Goal: Task Accomplishment & Management: Complete application form

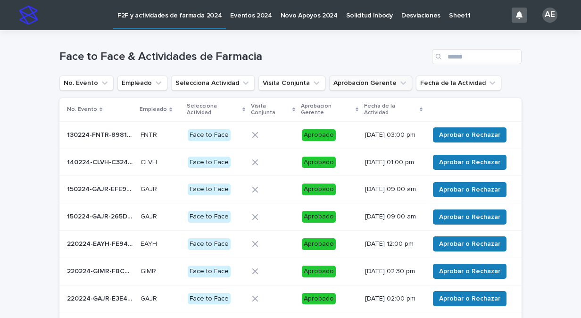
click at [395, 89] on button "Aprobacion Gerente" at bounding box center [370, 82] width 83 height 15
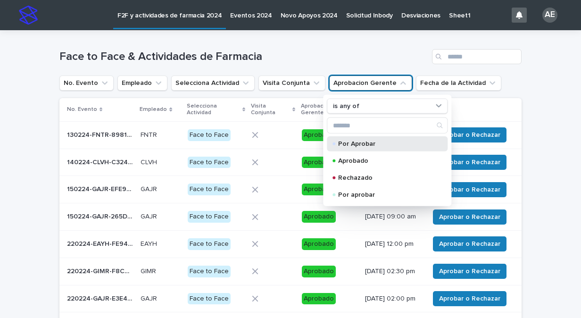
click at [355, 144] on p "Por Aprobar" at bounding box center [385, 143] width 94 height 7
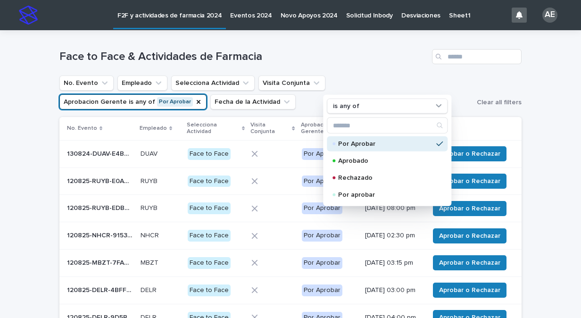
click at [543, 83] on div "Loading... Saving… Loading... Saving… Face to Face & Actividades de Farmacia No…" at bounding box center [290, 248] width 581 height 436
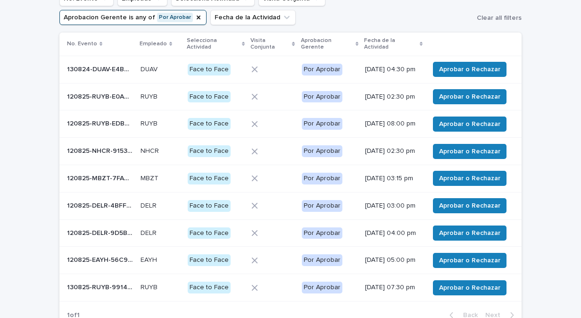
scroll to position [85, 0]
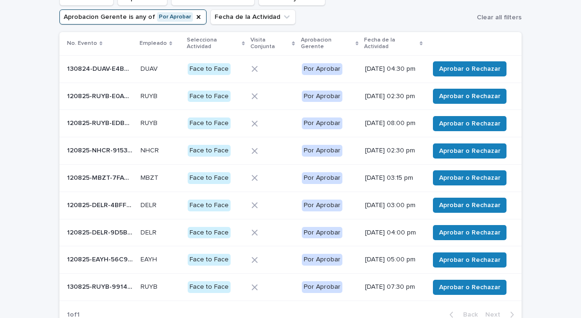
click at [568, 112] on div "Loading... Saving… Loading... Saving… Face to Face & Actividades de Farmacia No…" at bounding box center [290, 163] width 581 height 436
click at [498, 102] on button "Aprobar o Rechazar" at bounding box center [470, 96] width 74 height 15
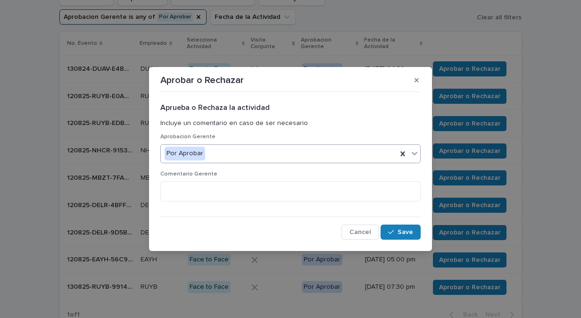
click at [412, 155] on icon at bounding box center [414, 153] width 9 height 9
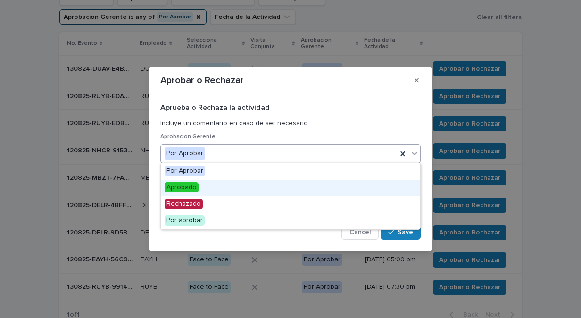
click at [389, 184] on div "Aprobado" at bounding box center [290, 188] width 259 height 17
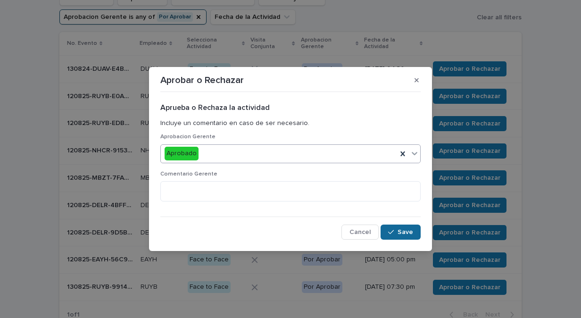
click at [402, 233] on span "Save" at bounding box center [405, 232] width 16 height 7
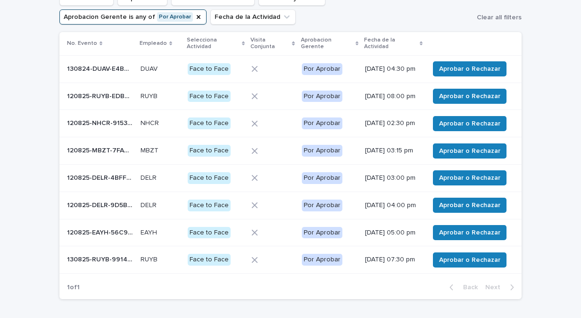
scroll to position [72, 0]
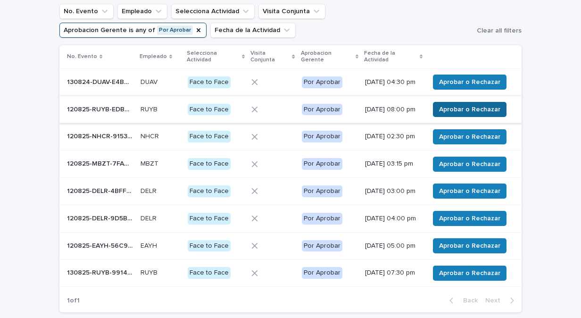
click at [486, 114] on span "Aprobar o Rechazar" at bounding box center [469, 109] width 61 height 9
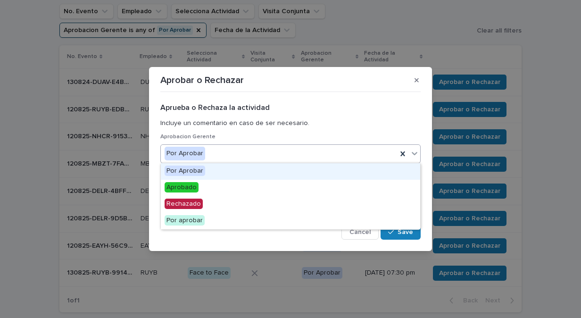
click at [415, 154] on icon at bounding box center [415, 153] width 6 height 3
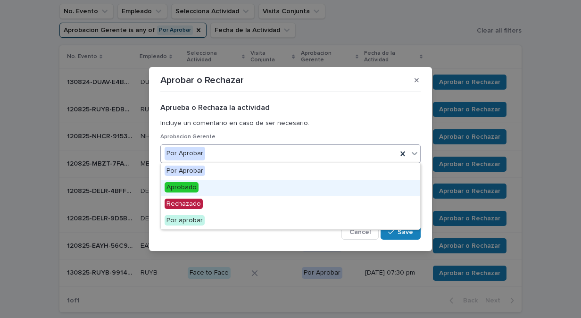
click at [383, 190] on div "Aprobado" at bounding box center [290, 188] width 259 height 17
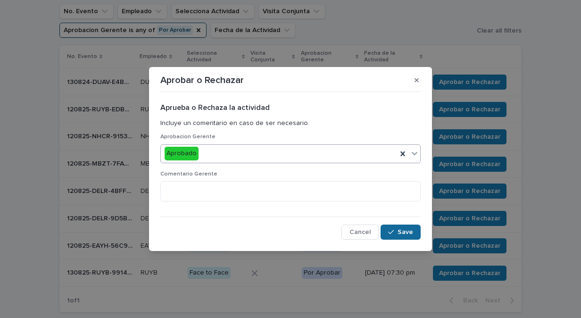
click at [404, 231] on span "Save" at bounding box center [405, 232] width 16 height 7
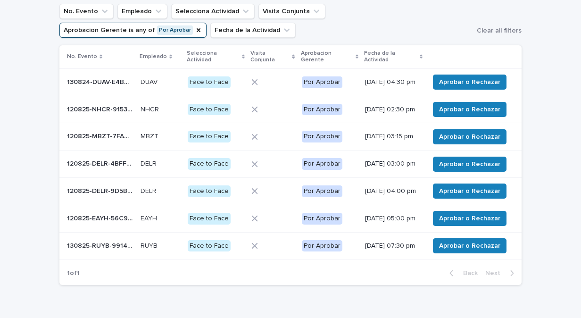
scroll to position [54, 0]
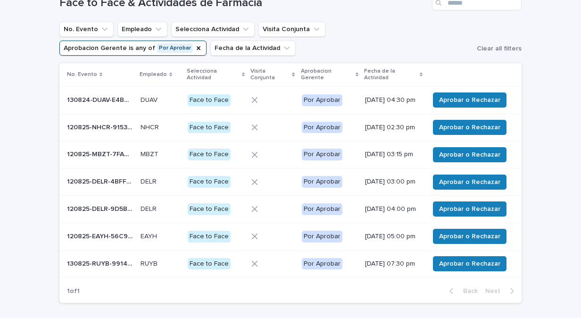
click at [390, 135] on div "[DATE] 02:30 pm" at bounding box center [393, 128] width 57 height 16
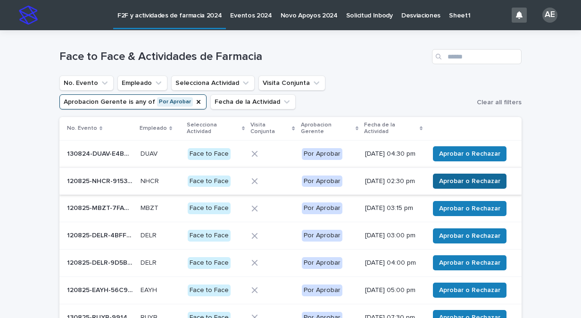
click at [451, 186] on span "Aprobar o Rechazar" at bounding box center [469, 180] width 61 height 9
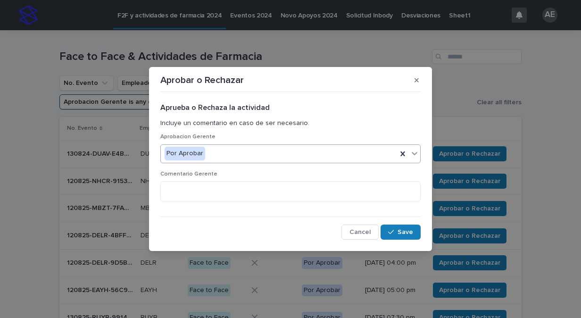
click at [414, 156] on icon at bounding box center [414, 153] width 9 height 9
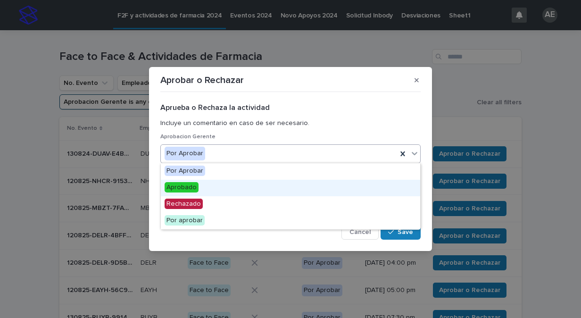
click at [384, 195] on div "Aprobado" at bounding box center [290, 188] width 259 height 17
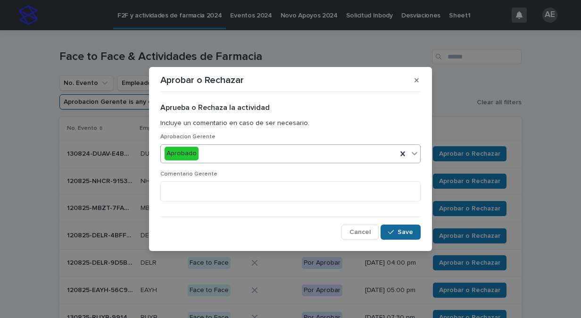
click at [399, 229] on span "Save" at bounding box center [405, 232] width 16 height 7
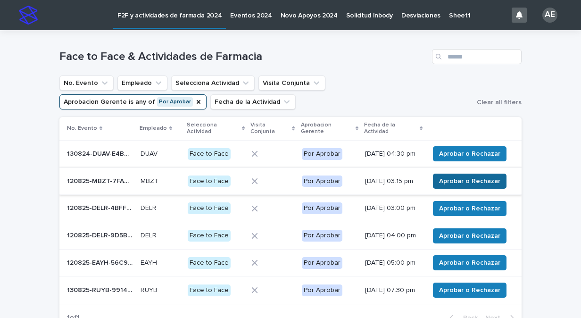
click at [478, 184] on span "Aprobar o Rechazar" at bounding box center [469, 180] width 61 height 9
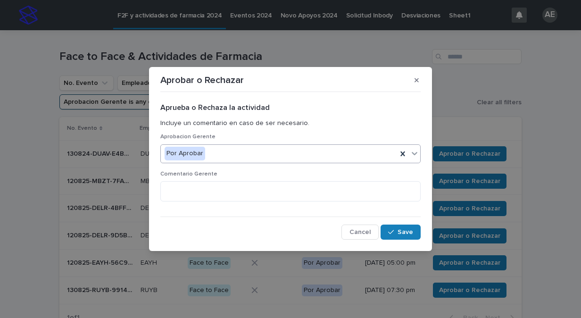
click at [416, 156] on icon at bounding box center [414, 153] width 9 height 9
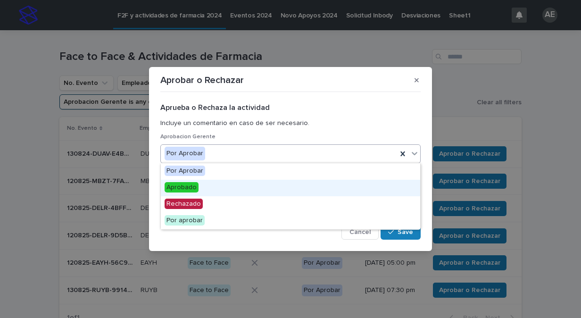
click at [382, 189] on div "Aprobado" at bounding box center [290, 188] width 259 height 17
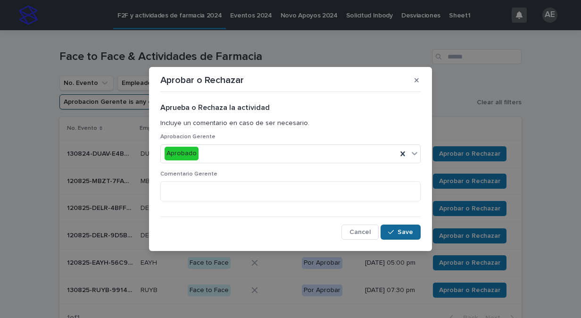
click at [402, 233] on span "Save" at bounding box center [405, 232] width 16 height 7
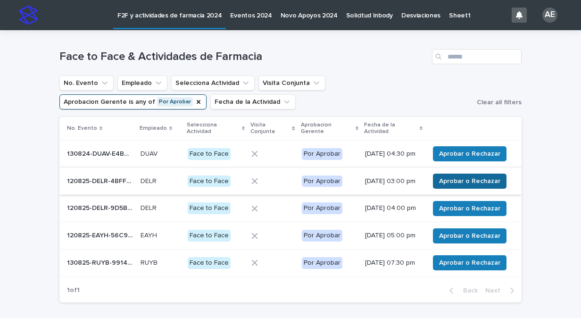
click at [484, 186] on span "Aprobar o Rechazar" at bounding box center [469, 180] width 61 height 9
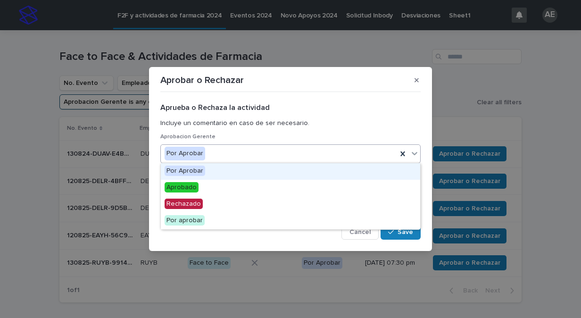
click at [417, 153] on icon at bounding box center [414, 153] width 9 height 9
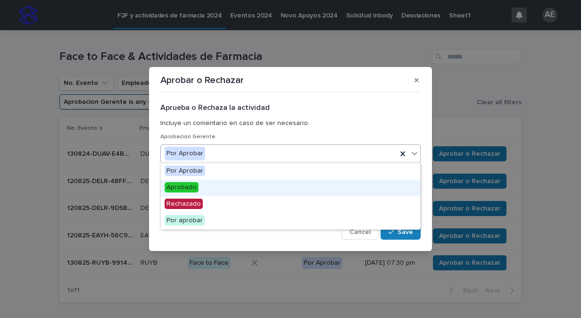
click at [356, 189] on div "Aprobado" at bounding box center [290, 188] width 259 height 17
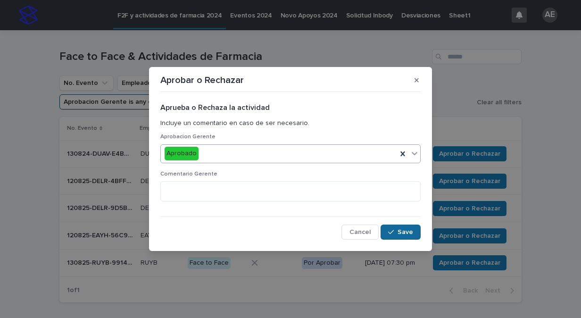
click at [398, 237] on button "Save" at bounding box center [400, 231] width 40 height 15
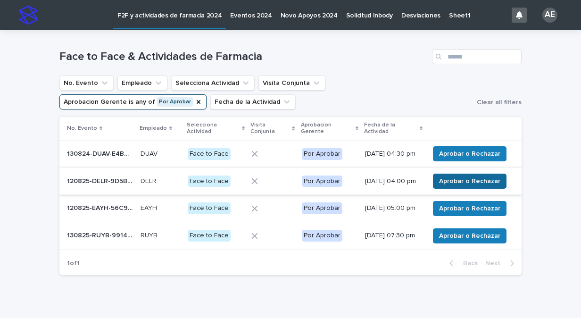
click at [482, 178] on span "Aprobar o Rechazar" at bounding box center [469, 180] width 61 height 9
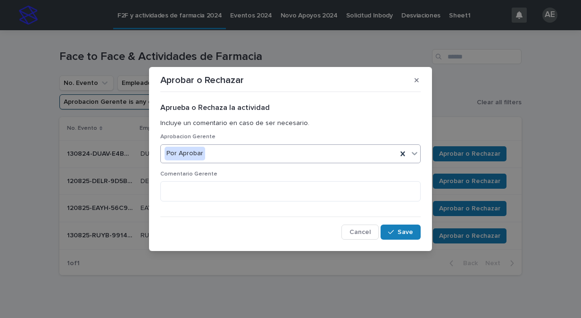
click at [414, 155] on icon at bounding box center [414, 153] width 9 height 9
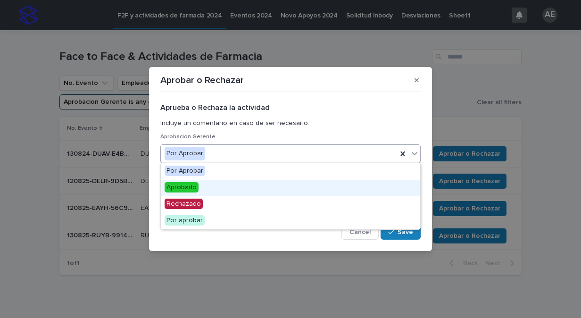
click at [366, 192] on div "Aprobado" at bounding box center [290, 188] width 259 height 17
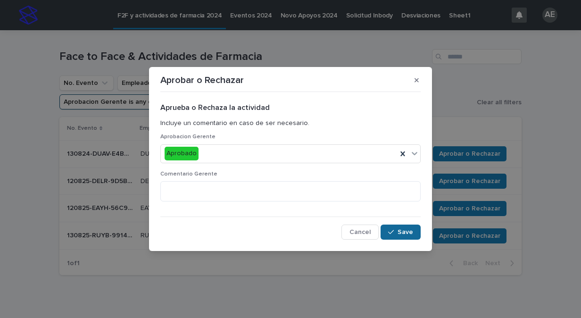
click at [398, 229] on span "Save" at bounding box center [405, 232] width 16 height 7
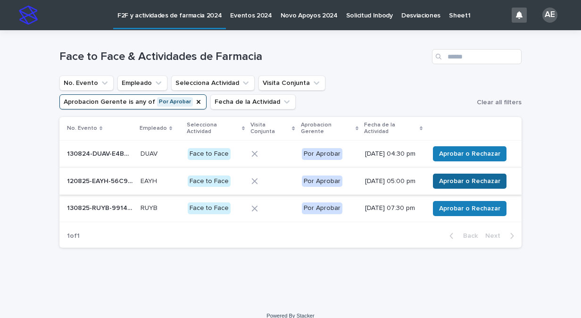
click at [455, 180] on span "Aprobar o Rechazar" at bounding box center [469, 180] width 61 height 9
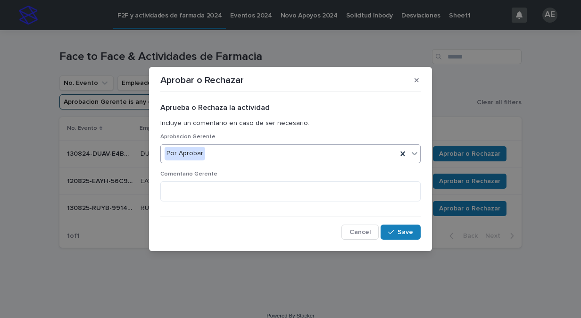
click at [418, 154] on icon at bounding box center [414, 153] width 9 height 9
click at [402, 106] on h2 "Aprueba o Rechaza la actividad" at bounding box center [290, 107] width 260 height 9
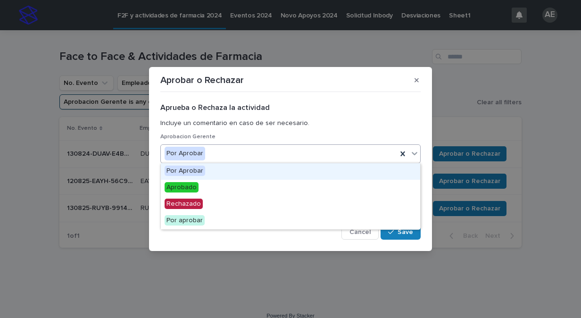
click at [411, 153] on icon at bounding box center [414, 153] width 9 height 9
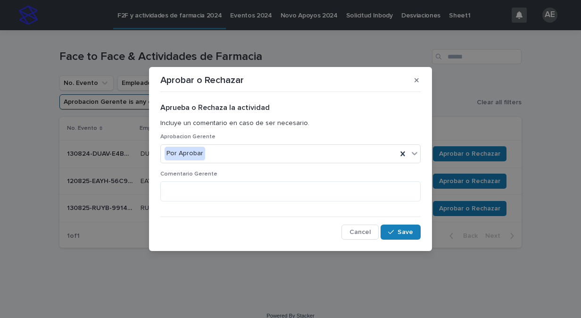
click at [463, 116] on div "Aprobar o Rechazar Aprueba o Rechaza la actividad Incluye un comentario en caso…" at bounding box center [290, 159] width 581 height 318
click at [356, 229] on span "Cancel" at bounding box center [359, 232] width 21 height 7
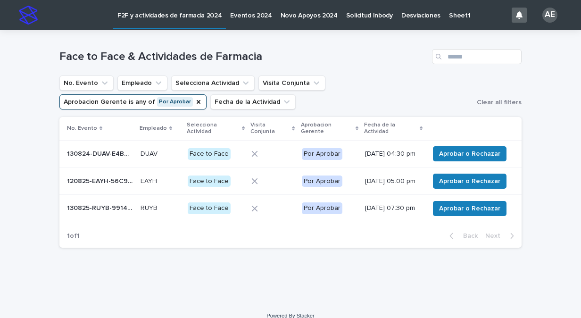
click at [263, 184] on div at bounding box center [272, 181] width 42 height 7
click at [480, 186] on span "Aprobar o Rechazar" at bounding box center [469, 180] width 61 height 9
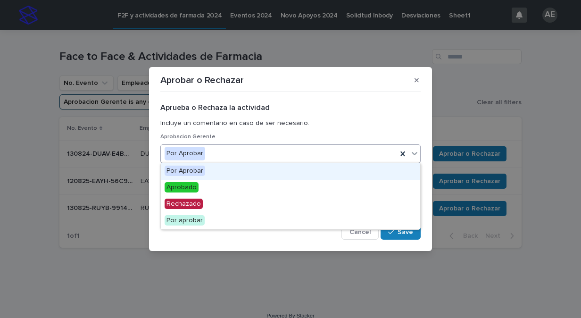
click at [417, 154] on icon at bounding box center [414, 153] width 9 height 9
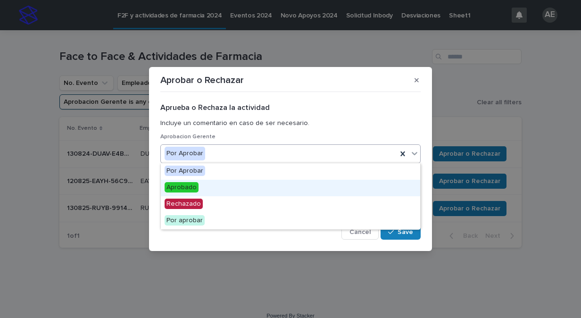
click at [392, 192] on div "Aprobado" at bounding box center [290, 188] width 259 height 17
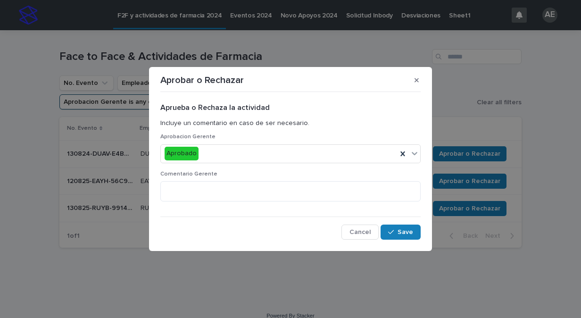
click at [397, 219] on div "Aprueba o Rechaza la actividad Incluye un comentario en caso de ser necesario. …" at bounding box center [290, 167] width 260 height 143
click at [397, 225] on button "Save" at bounding box center [400, 231] width 40 height 15
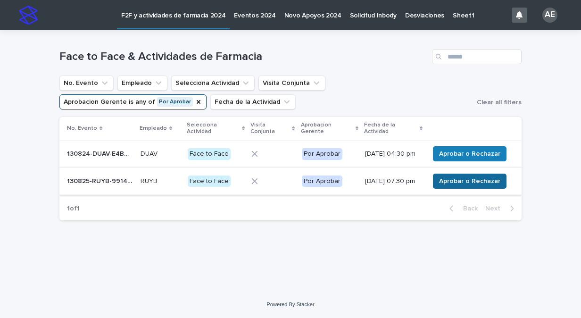
click at [482, 189] on button "Aprobar o Rechazar" at bounding box center [470, 180] width 74 height 15
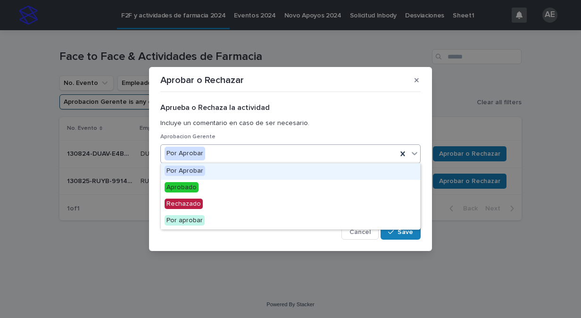
click at [414, 157] on icon at bounding box center [414, 153] width 9 height 9
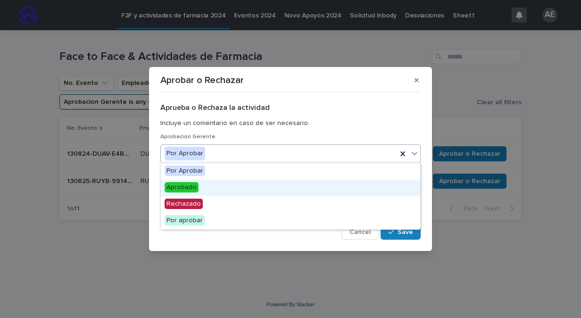
click at [376, 195] on div "Aprobado" at bounding box center [290, 188] width 259 height 17
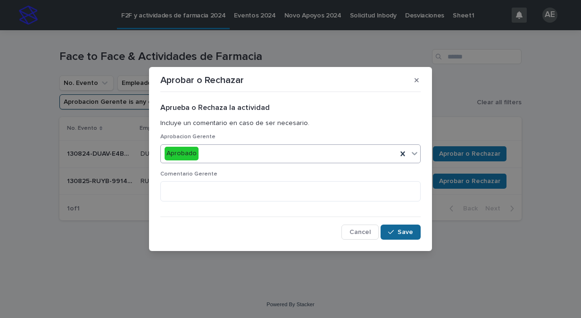
click at [400, 235] on button "Save" at bounding box center [400, 231] width 40 height 15
